Goal: Task Accomplishment & Management: Use online tool/utility

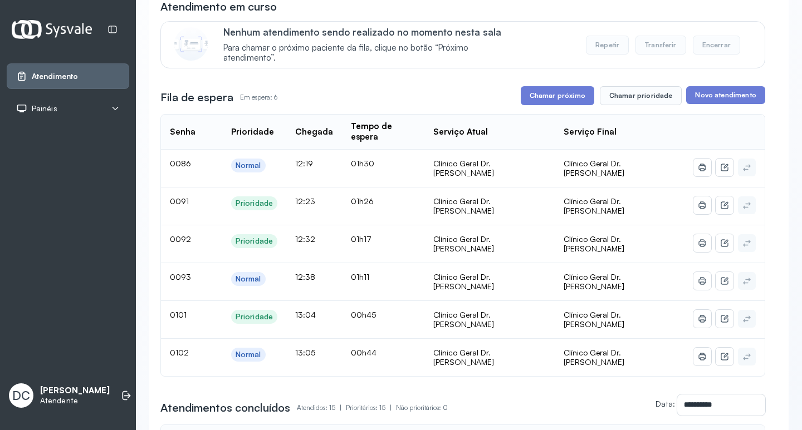
scroll to position [111, 0]
click at [577, 101] on button "Chamar próximo" at bounding box center [557, 95] width 73 height 19
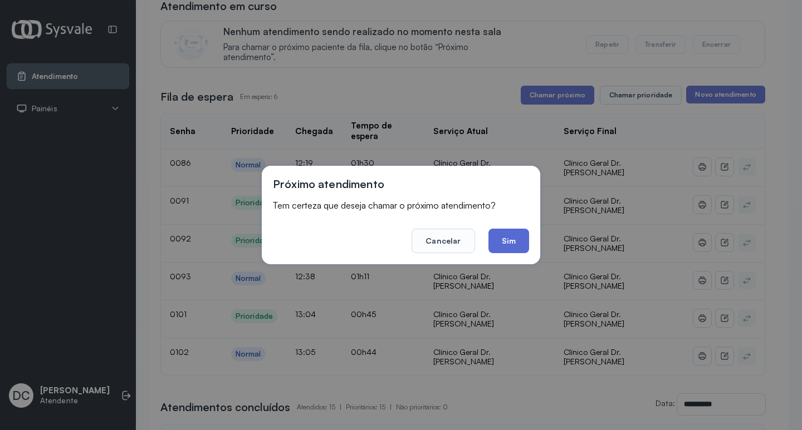
click at [507, 234] on button "Sim" at bounding box center [508, 241] width 41 height 24
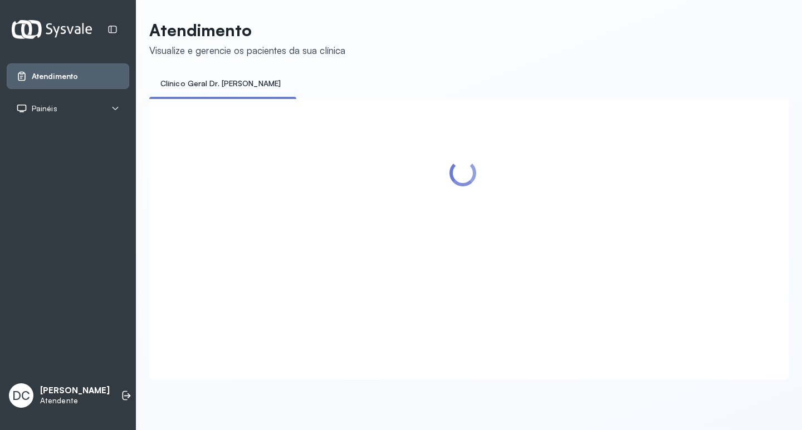
scroll to position [0, 0]
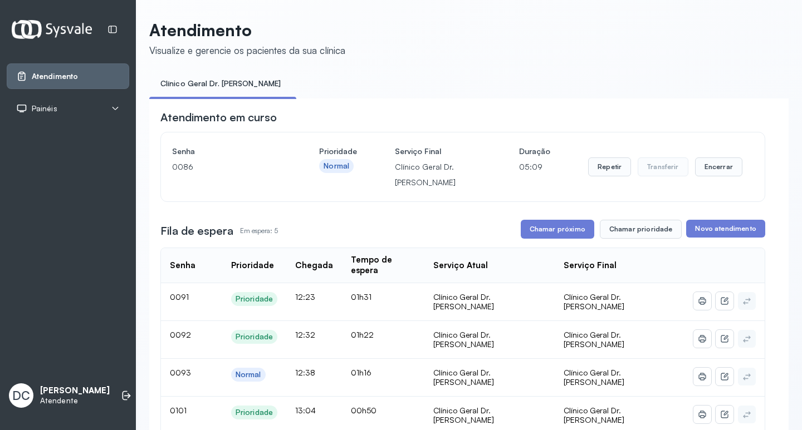
click at [553, 234] on button "Chamar próximo" at bounding box center [557, 229] width 73 height 19
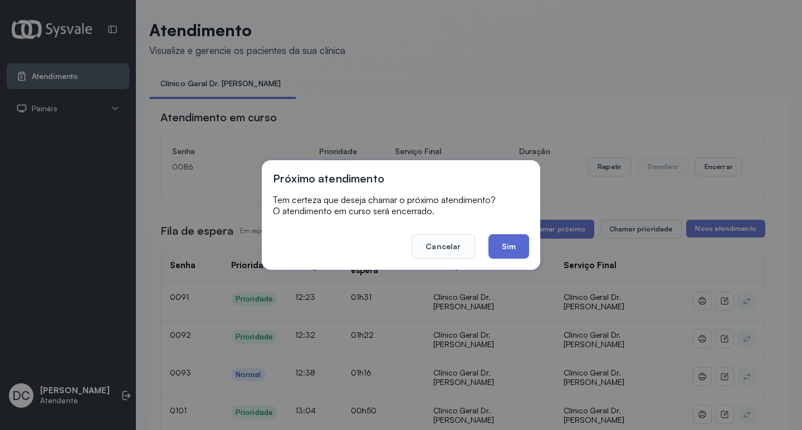
click at [505, 240] on button "Sim" at bounding box center [508, 246] width 41 height 24
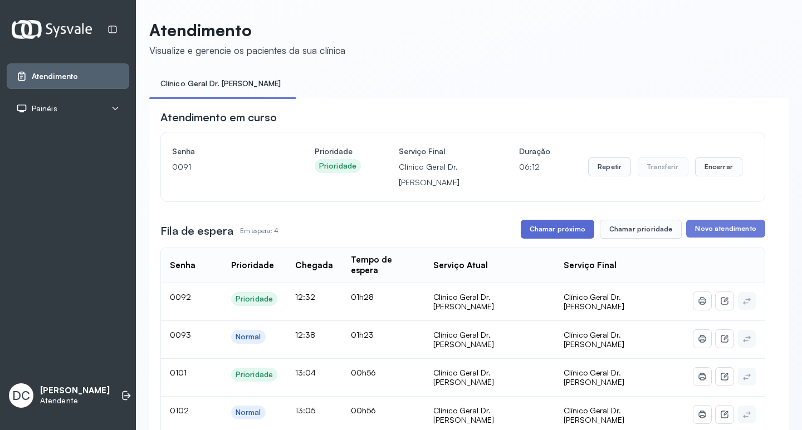
click at [568, 233] on button "Chamar próximo" at bounding box center [557, 229] width 73 height 19
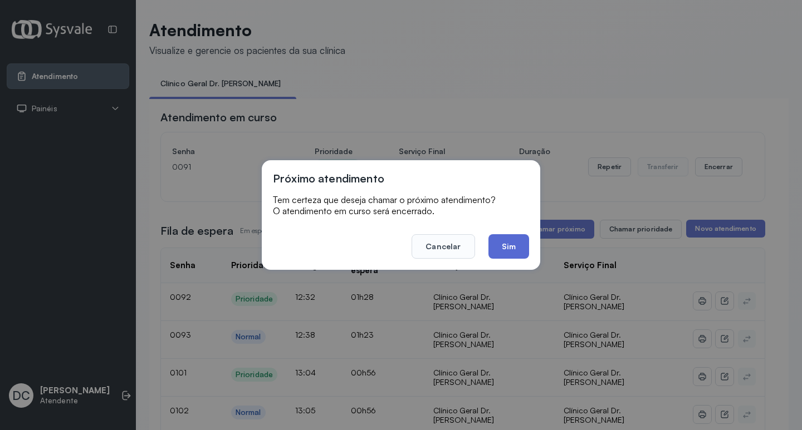
click at [511, 249] on button "Sim" at bounding box center [508, 246] width 41 height 24
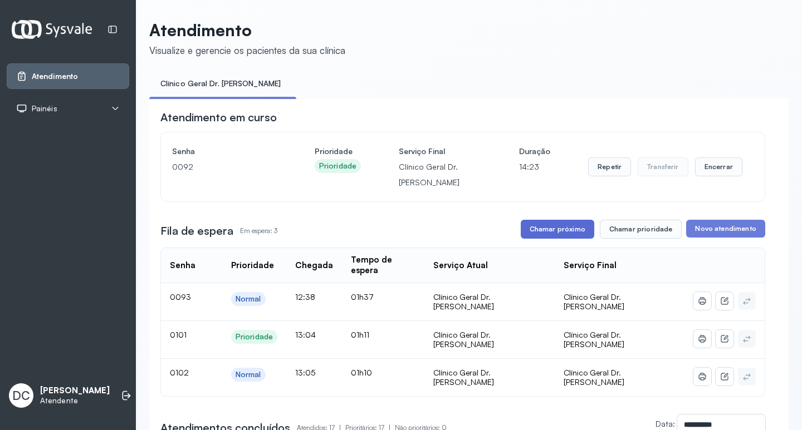
click at [563, 231] on button "Chamar próximo" at bounding box center [557, 229] width 73 height 19
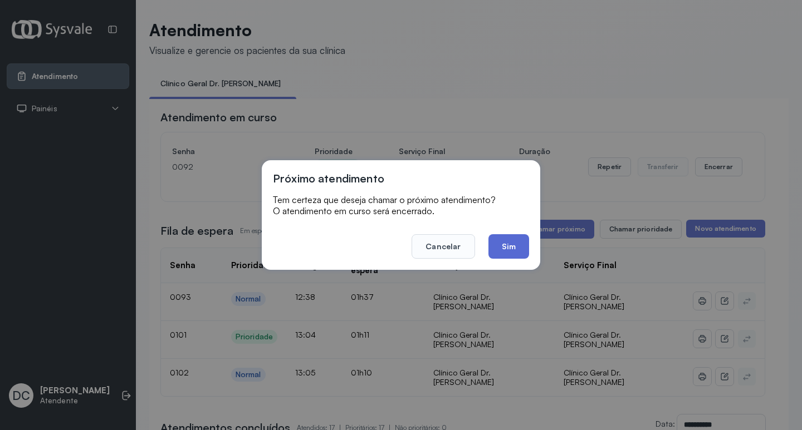
click at [499, 248] on button "Sim" at bounding box center [508, 246] width 41 height 24
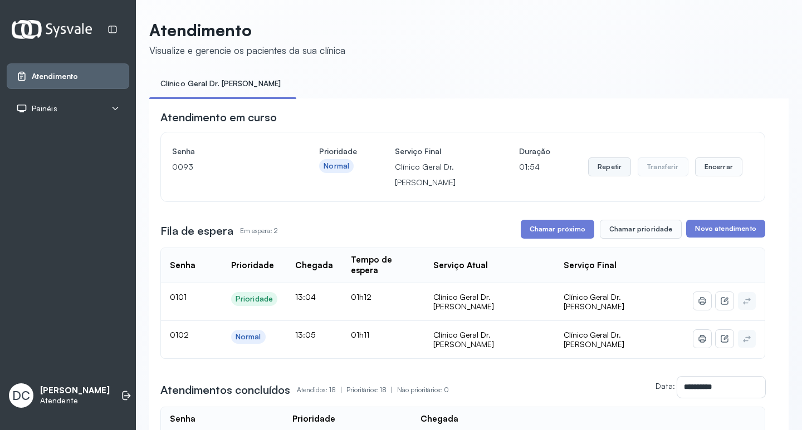
click at [610, 172] on button "Repetir" at bounding box center [609, 167] width 43 height 19
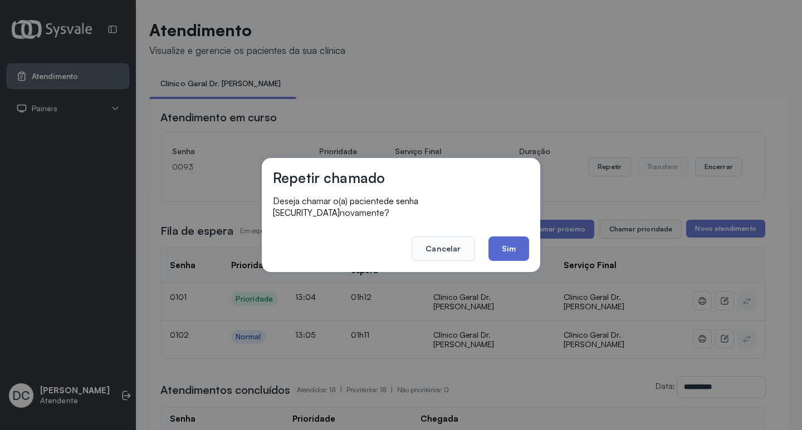
click at [515, 243] on button "Sim" at bounding box center [508, 249] width 41 height 24
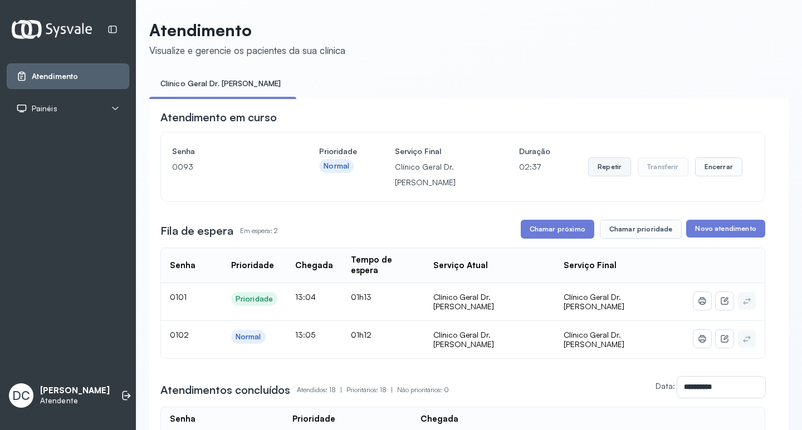
click at [600, 168] on button "Repetir" at bounding box center [609, 167] width 43 height 19
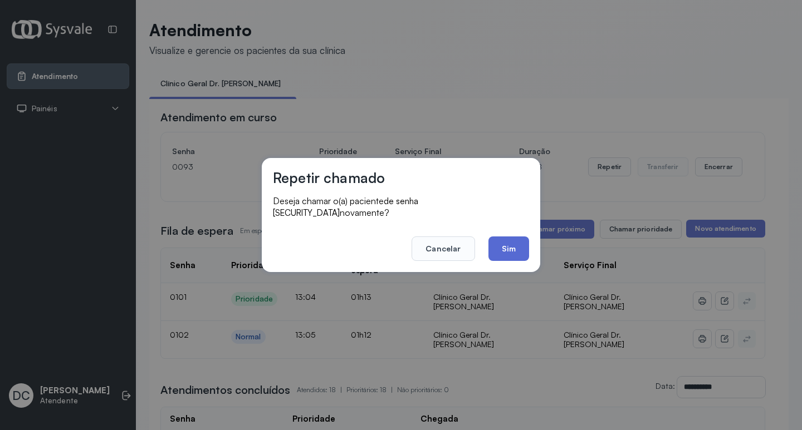
click at [514, 248] on button "Sim" at bounding box center [508, 249] width 41 height 24
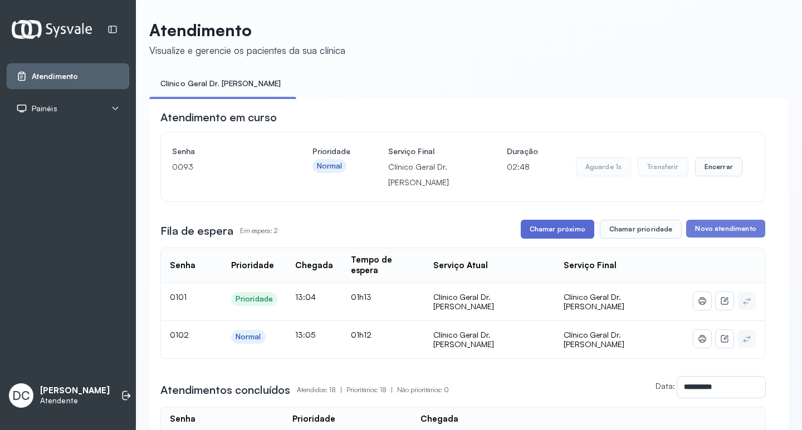
click at [560, 228] on button "Chamar próximo" at bounding box center [557, 229] width 73 height 19
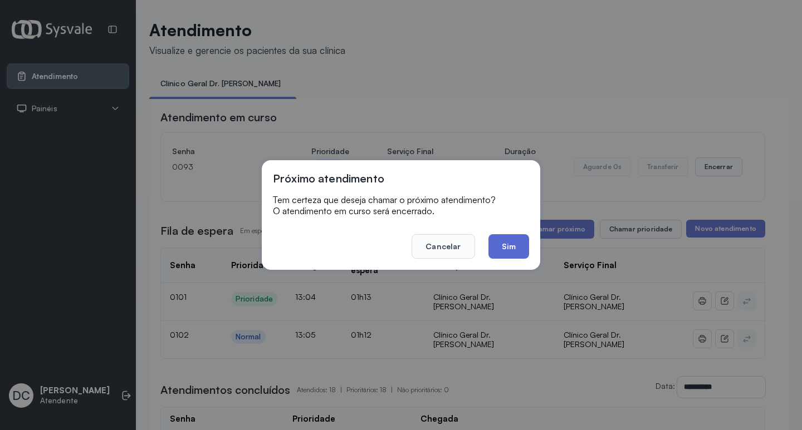
click at [505, 253] on button "Sim" at bounding box center [508, 246] width 41 height 24
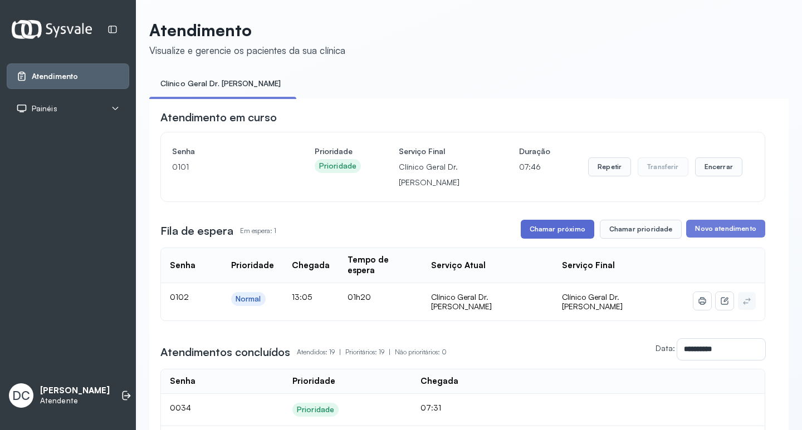
click at [568, 232] on button "Chamar próximo" at bounding box center [557, 229] width 73 height 19
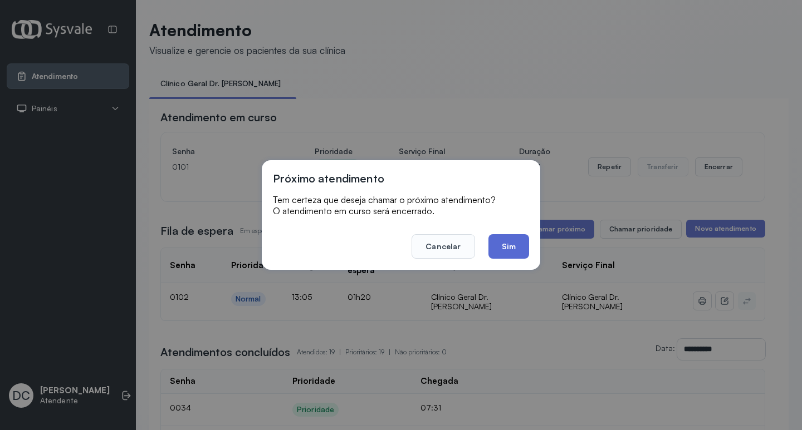
click at [506, 244] on button "Sim" at bounding box center [508, 246] width 41 height 24
